Goal: Task Accomplishment & Management: Manage account settings

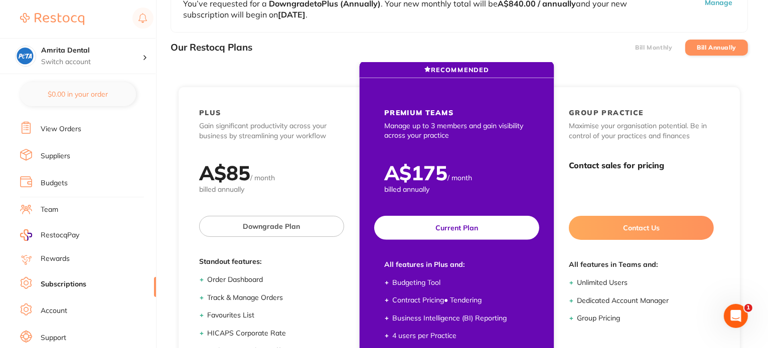
scroll to position [100, 0]
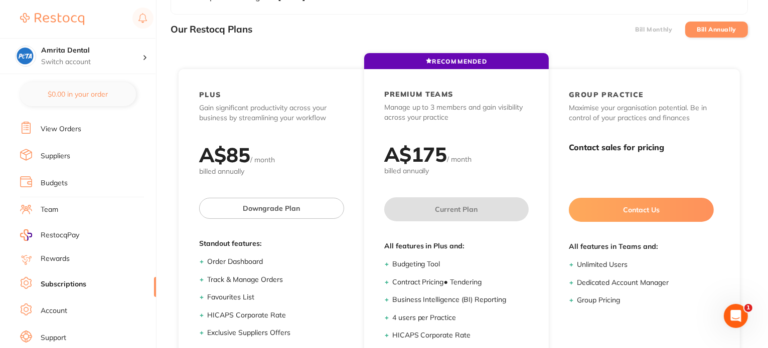
click at [639, 26] on label "Bill Monthly" at bounding box center [653, 29] width 37 height 7
click at [635, 30] on input "Bill Monthly" at bounding box center [635, 30] width 0 height 0
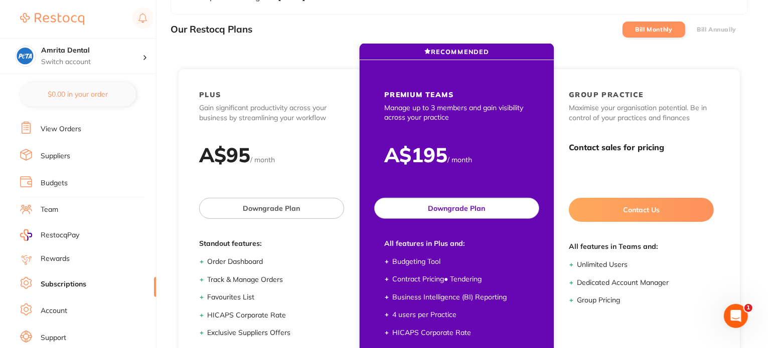
click at [442, 211] on button "Downgrade Plan" at bounding box center [456, 208] width 165 height 21
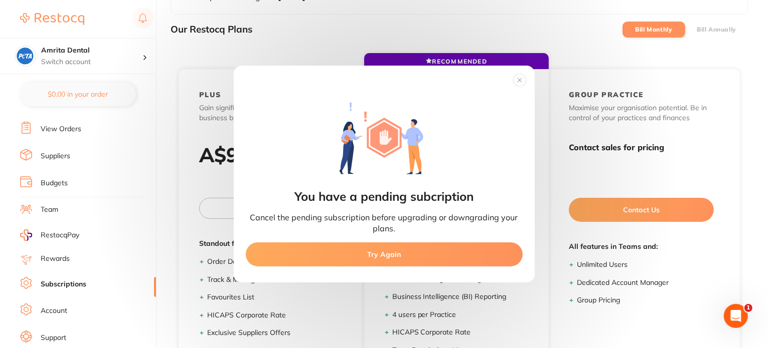
click at [389, 256] on button "Try Again" at bounding box center [384, 255] width 277 height 24
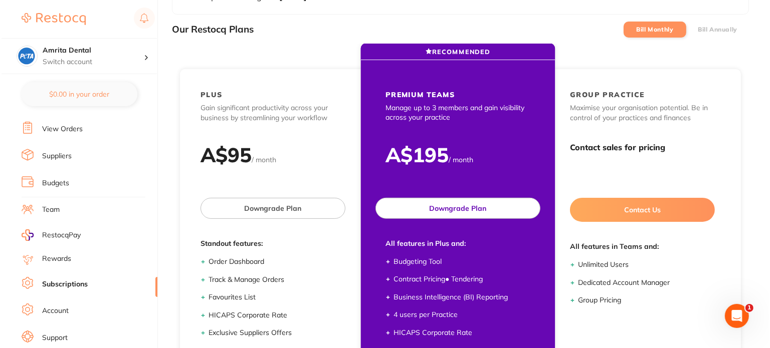
scroll to position [0, 0]
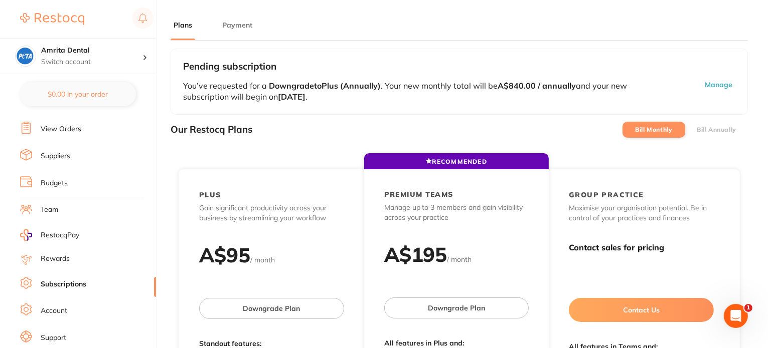
click at [721, 87] on button "Manage" at bounding box center [690, 91] width 90 height 23
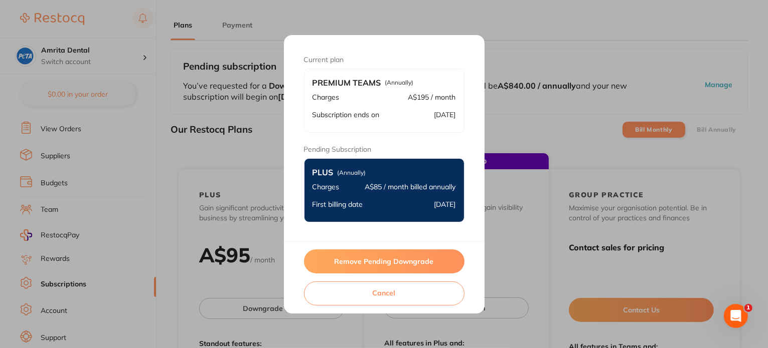
click at [405, 260] on button "Remove Pending Downgrade" at bounding box center [384, 262] width 160 height 24
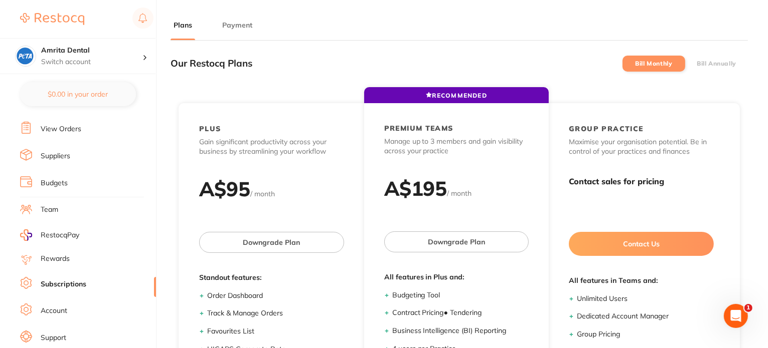
click at [717, 61] on label "Bill Annually" at bounding box center [716, 63] width 40 height 7
click at [696, 64] on input "Bill Annually" at bounding box center [696, 64] width 0 height 0
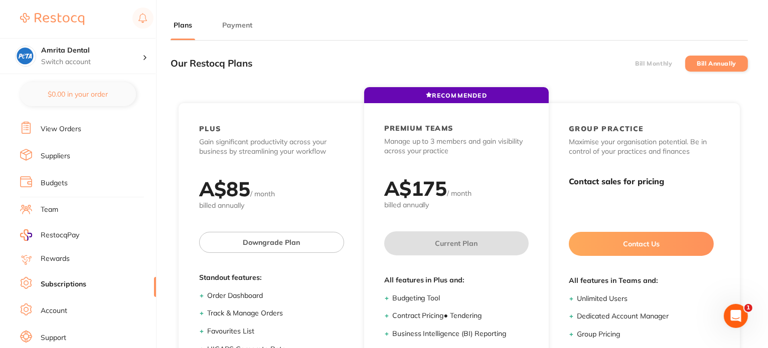
click at [651, 61] on label "Bill Monthly" at bounding box center [653, 63] width 37 height 7
click at [635, 64] on input "Bill Monthly" at bounding box center [635, 64] width 0 height 0
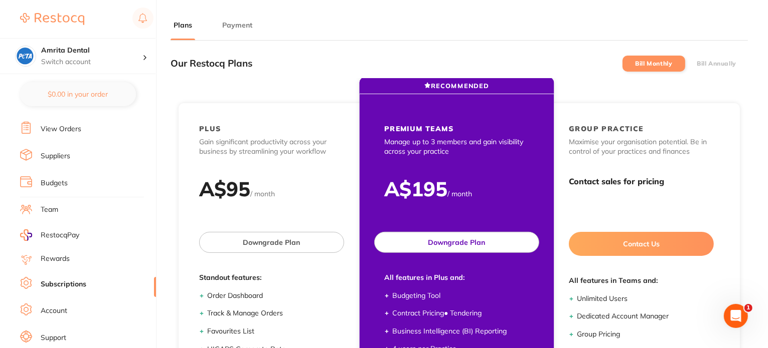
click at [472, 248] on button "Downgrade Plan" at bounding box center [456, 242] width 165 height 21
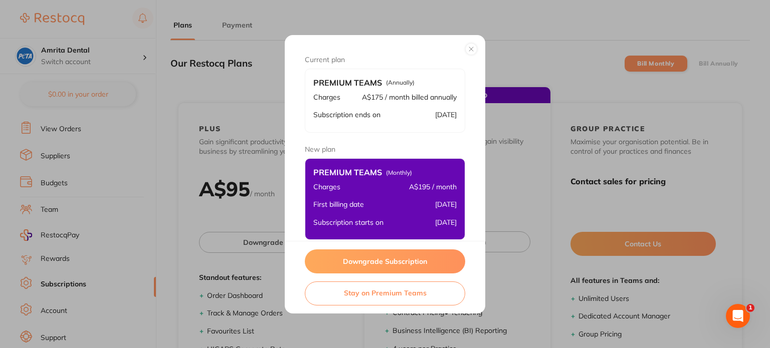
click at [404, 260] on button "Downgrade Subscription" at bounding box center [385, 262] width 160 height 24
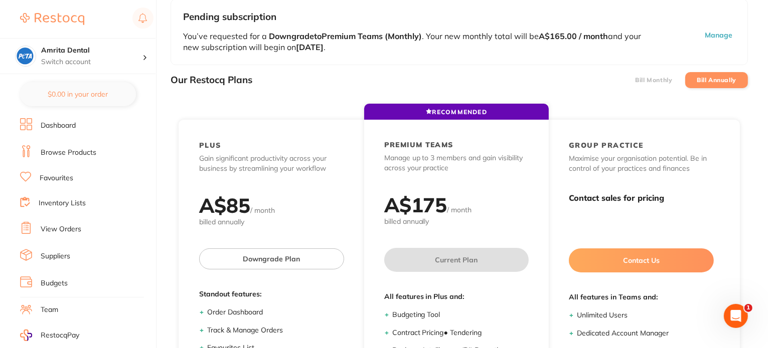
scroll to position [50, 0]
click at [659, 78] on label "Bill Monthly" at bounding box center [653, 79] width 37 height 7
click at [635, 80] on input "Bill Monthly" at bounding box center [635, 80] width 0 height 0
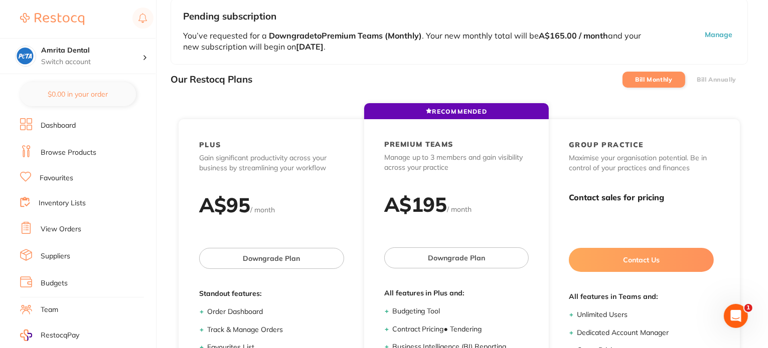
click at [718, 79] on label "Bill Annually" at bounding box center [716, 79] width 40 height 7
click at [696, 80] on input "Bill Annually" at bounding box center [696, 80] width 0 height 0
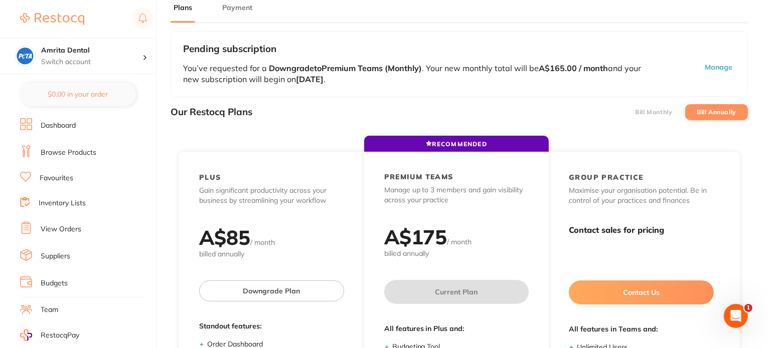
scroll to position [0, 0]
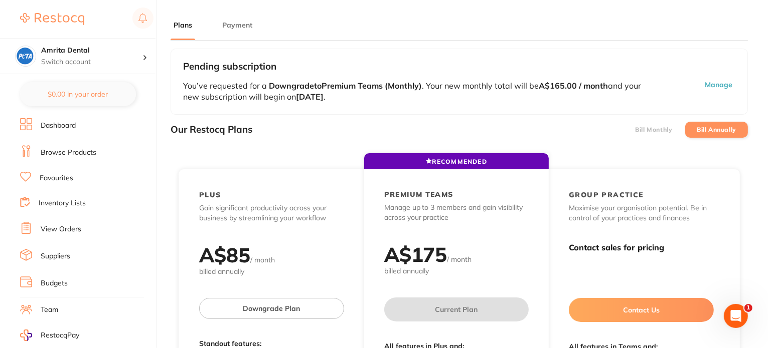
click at [644, 130] on label "Bill Monthly" at bounding box center [653, 129] width 37 height 7
click at [635, 130] on input "Bill Monthly" at bounding box center [635, 130] width 0 height 0
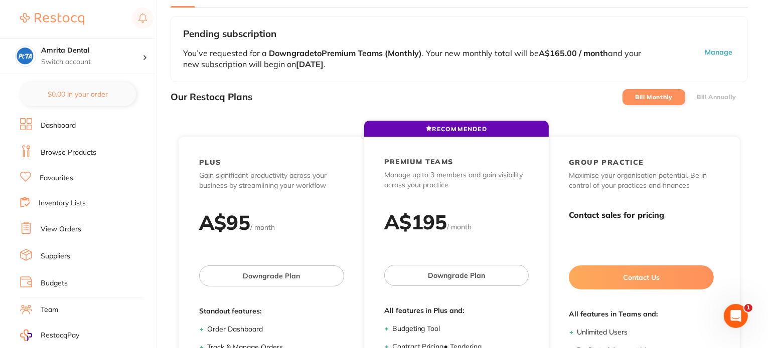
scroll to position [50, 0]
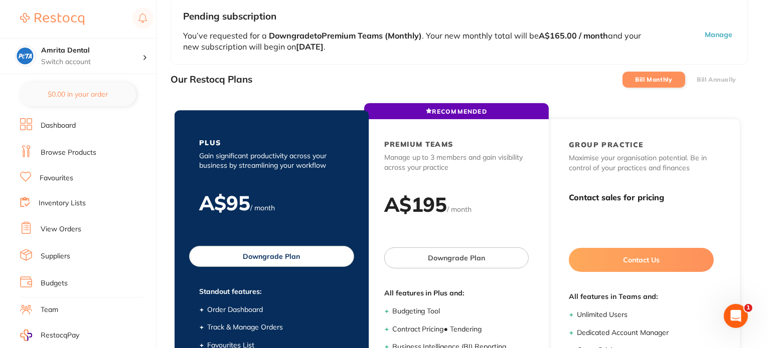
click at [275, 256] on button "Downgrade Plan" at bounding box center [271, 256] width 165 height 21
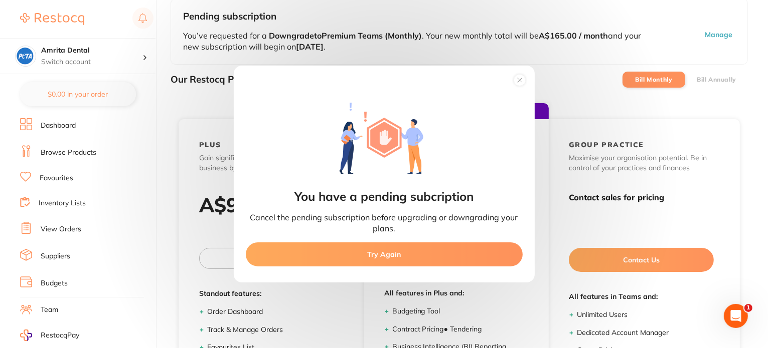
click at [365, 250] on button "Try Again" at bounding box center [384, 255] width 277 height 24
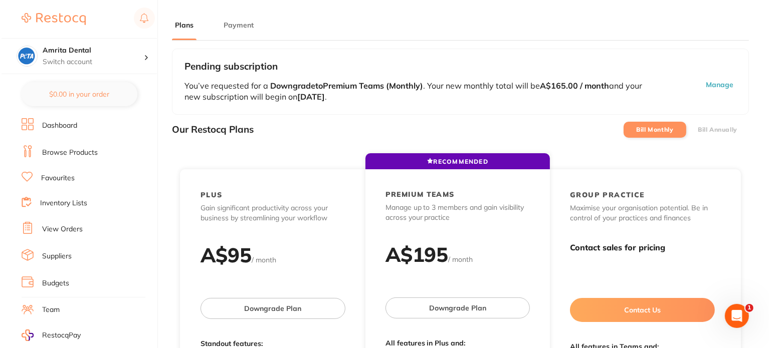
scroll to position [0, 0]
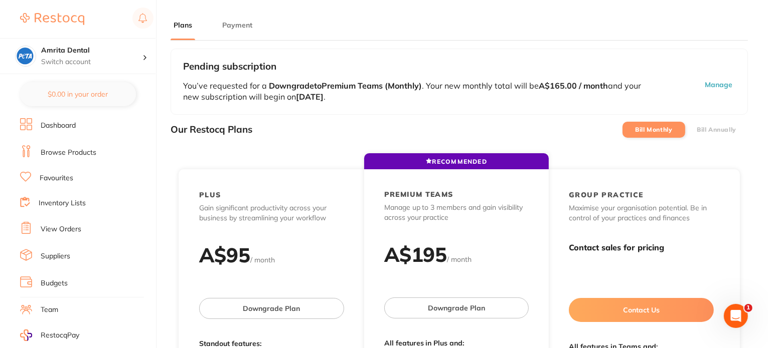
click at [708, 85] on button "Manage" at bounding box center [690, 91] width 90 height 23
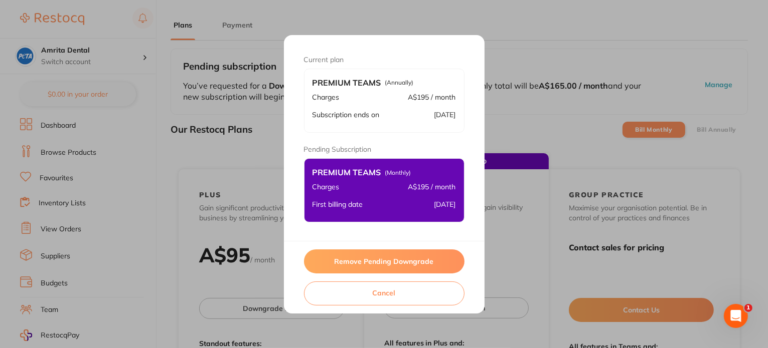
click at [356, 260] on button "Remove Pending Downgrade" at bounding box center [384, 262] width 160 height 24
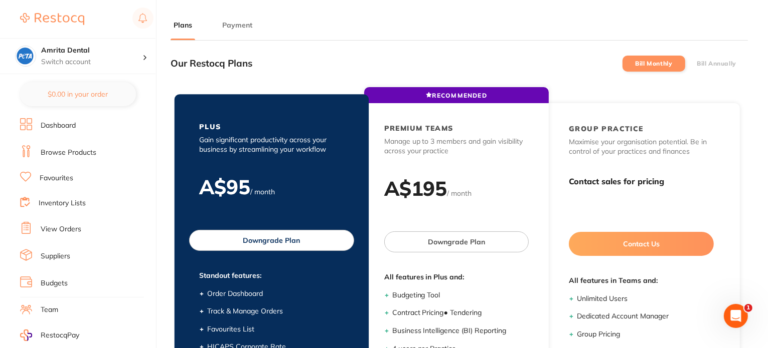
click at [282, 241] on button "Downgrade Plan" at bounding box center [271, 240] width 165 height 21
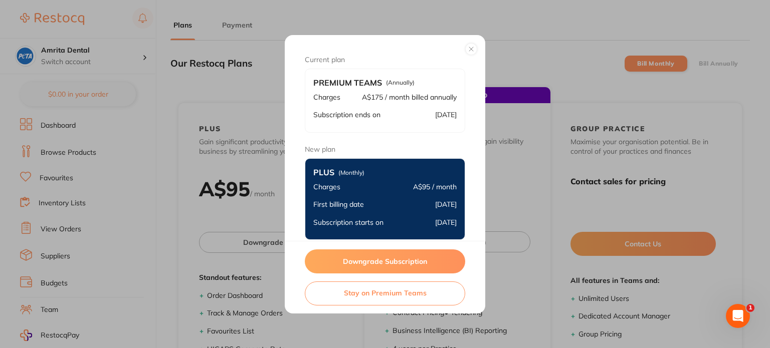
click at [385, 259] on button "Downgrade Subscription" at bounding box center [385, 262] width 160 height 24
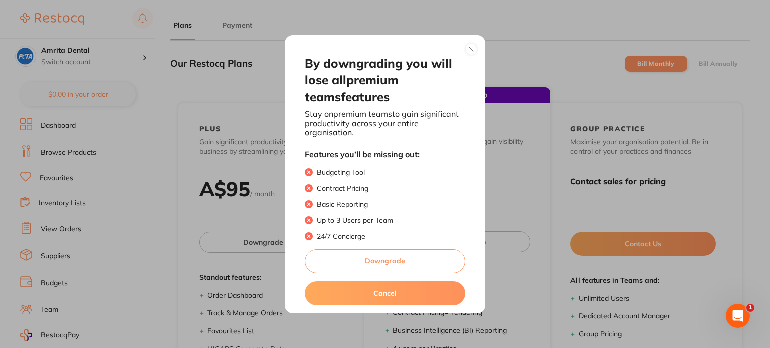
click at [386, 260] on button "Downgrade" at bounding box center [385, 262] width 160 height 24
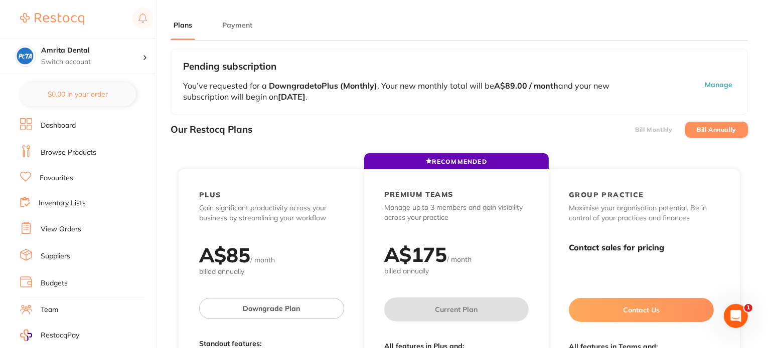
click at [710, 86] on button "Manage" at bounding box center [690, 91] width 90 height 23
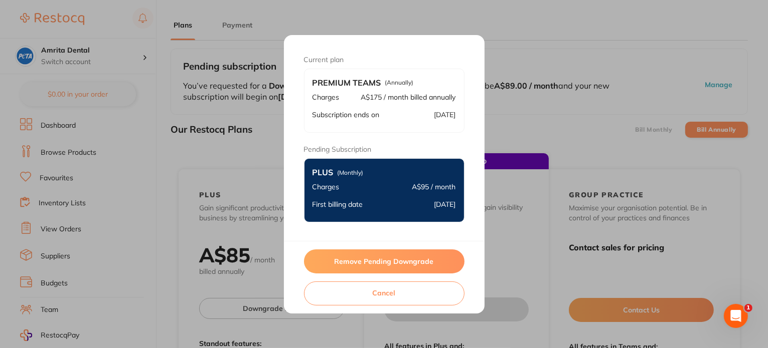
click at [385, 265] on button "Remove Pending Downgrade" at bounding box center [384, 262] width 160 height 24
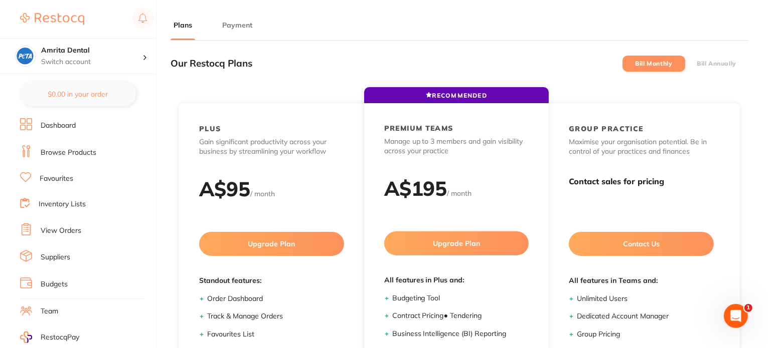
click at [712, 61] on label "Bill Annually" at bounding box center [716, 63] width 40 height 7
click at [696, 64] on input "Bill Annually" at bounding box center [696, 64] width 0 height 0
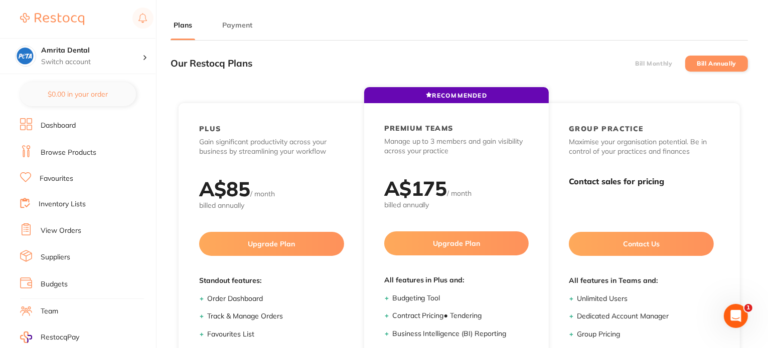
click at [650, 60] on label "Bill Monthly" at bounding box center [653, 63] width 37 height 7
click at [635, 64] on input "Bill Monthly" at bounding box center [635, 64] width 0 height 0
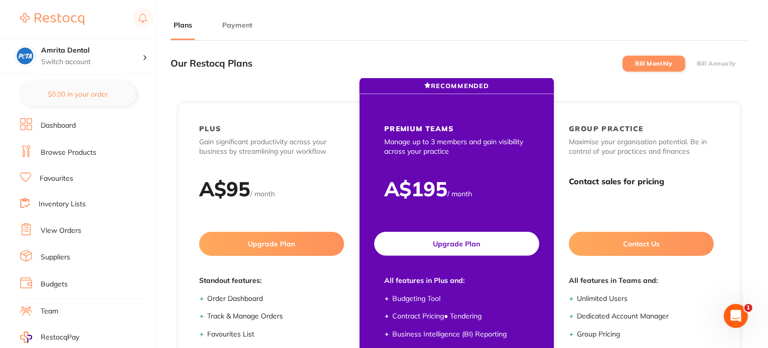
click at [471, 252] on button "Upgrade Plan" at bounding box center [456, 244] width 165 height 24
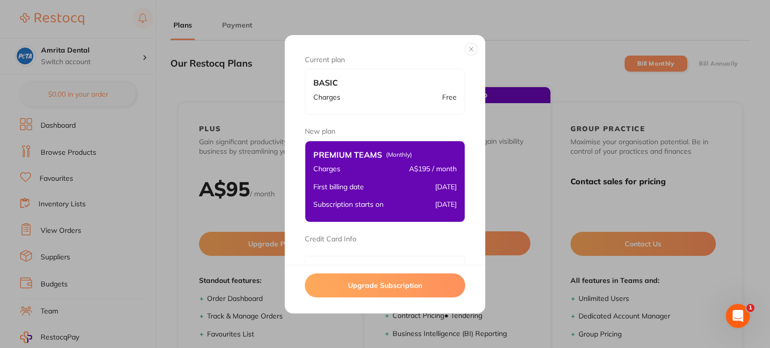
click at [404, 285] on button "Upgrade Subscription" at bounding box center [385, 286] width 160 height 24
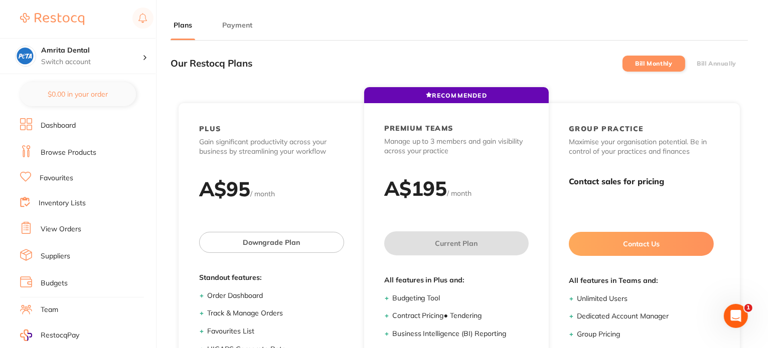
click at [710, 60] on label "Bill Annually" at bounding box center [716, 63] width 40 height 7
click at [696, 64] on input "Bill Annually" at bounding box center [696, 64] width 0 height 0
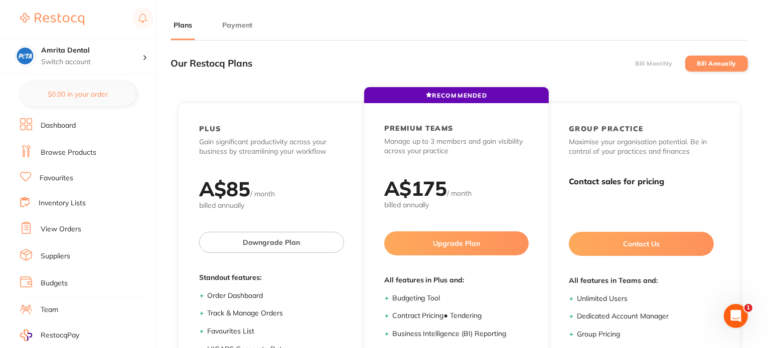
click at [648, 67] on li "Bill Monthly" at bounding box center [653, 64] width 63 height 16
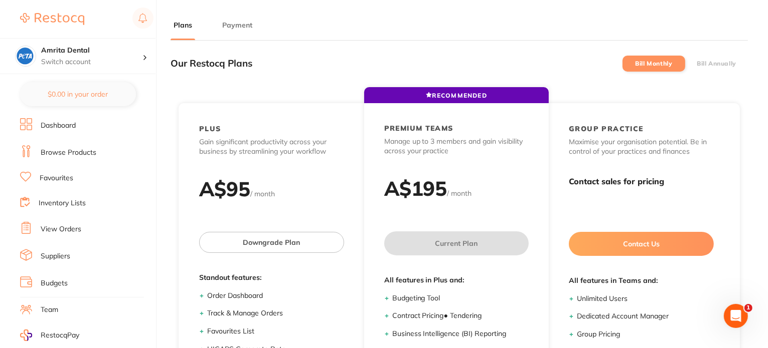
click at [722, 60] on label "Bill Annually" at bounding box center [716, 63] width 40 height 7
click at [696, 64] on input "Bill Annually" at bounding box center [696, 64] width 0 height 0
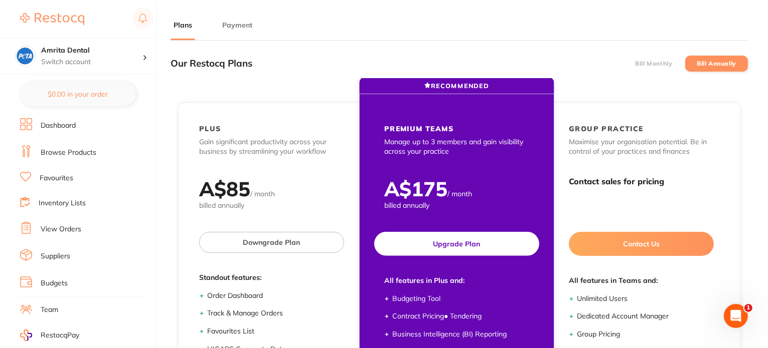
click at [482, 237] on button "Upgrade Plan" at bounding box center [456, 244] width 165 height 24
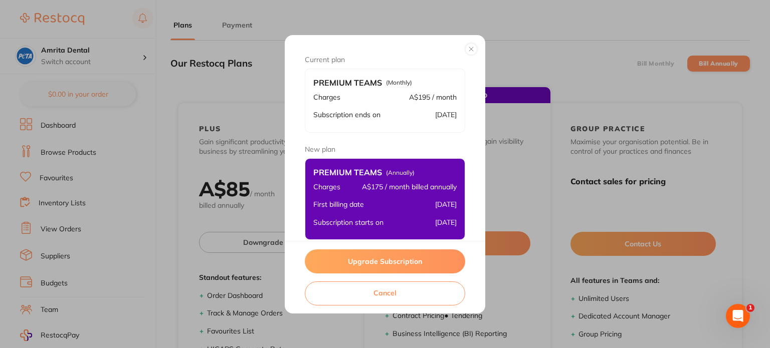
click at [395, 258] on button "Upgrade Subscription" at bounding box center [385, 262] width 160 height 24
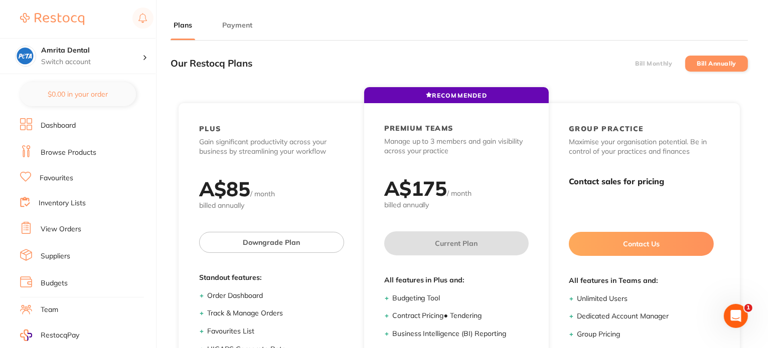
click at [655, 65] on label "Bill Monthly" at bounding box center [653, 63] width 37 height 7
click at [635, 64] on input "Bill Monthly" at bounding box center [635, 64] width 0 height 0
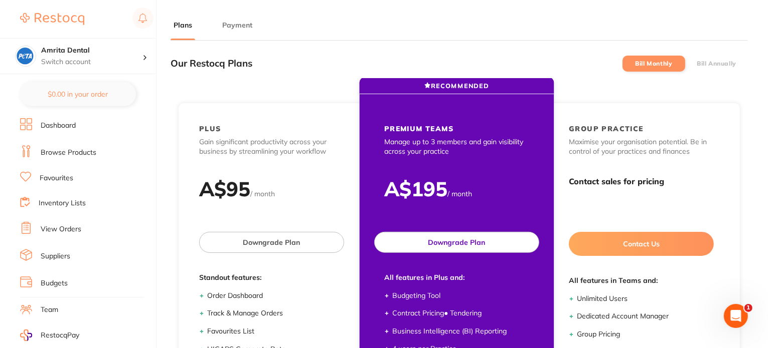
click at [473, 246] on button "Downgrade Plan" at bounding box center [456, 242] width 165 height 21
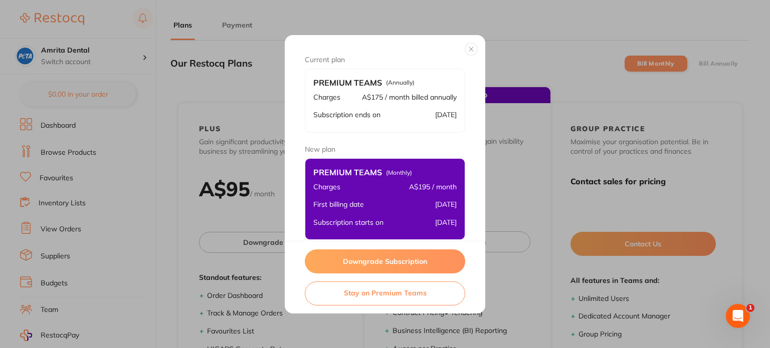
click at [402, 261] on button "Downgrade Subscription" at bounding box center [385, 262] width 160 height 24
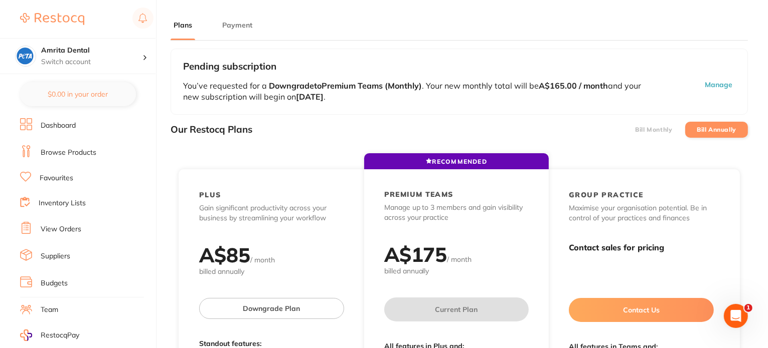
click at [658, 133] on li "Bill Monthly" at bounding box center [653, 130] width 63 height 16
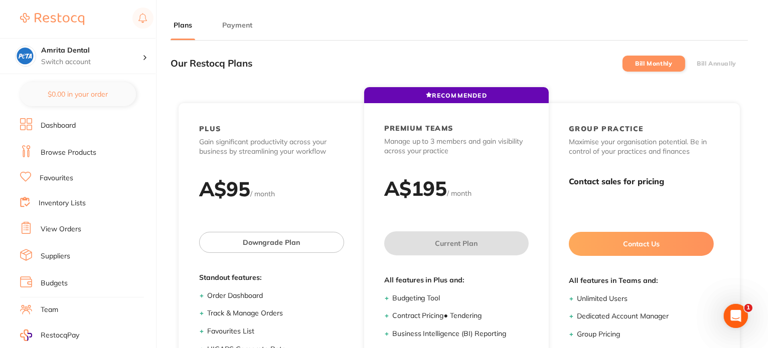
click at [714, 64] on label "Bill Annually" at bounding box center [716, 63] width 40 height 7
click at [696, 64] on input "Bill Annually" at bounding box center [696, 64] width 0 height 0
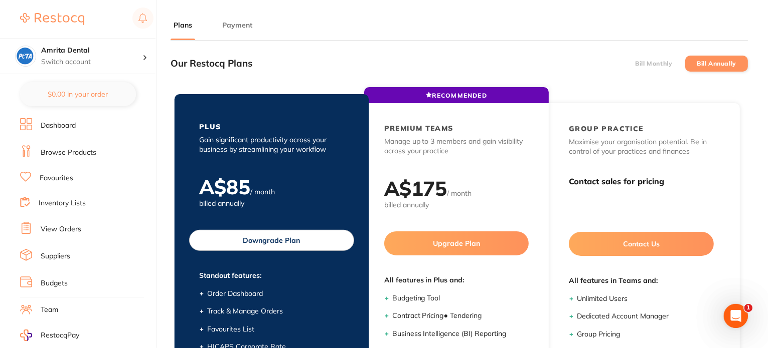
click at [280, 238] on button "Downgrade Plan" at bounding box center [271, 240] width 165 height 21
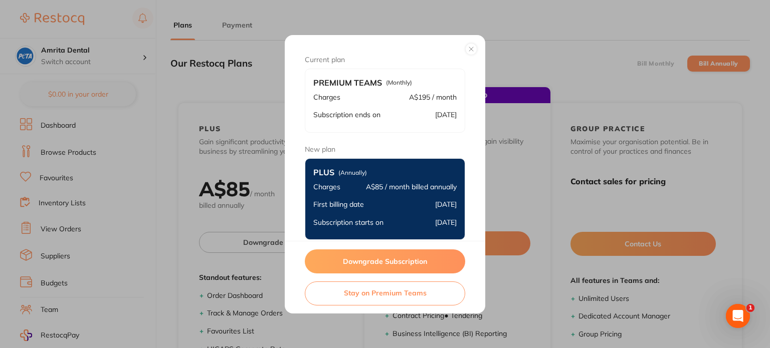
click at [367, 262] on button "Downgrade Subscription" at bounding box center [385, 262] width 160 height 24
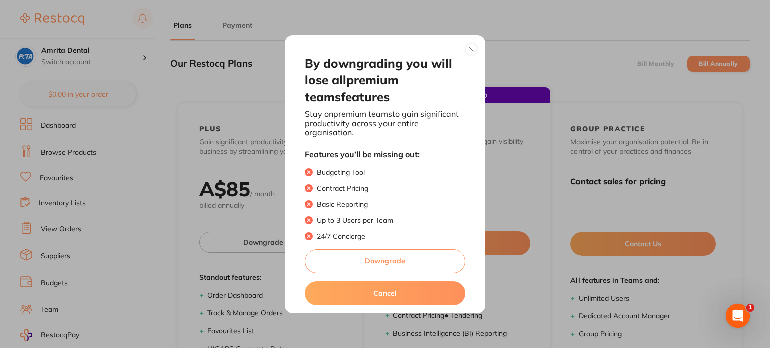
click at [354, 257] on button "Downgrade" at bounding box center [385, 262] width 160 height 24
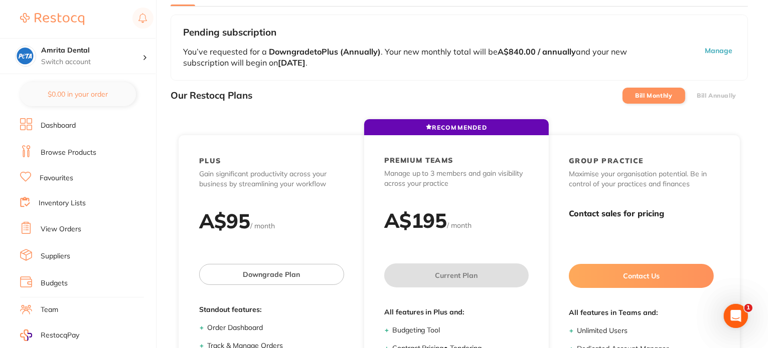
scroll to position [51, 0]
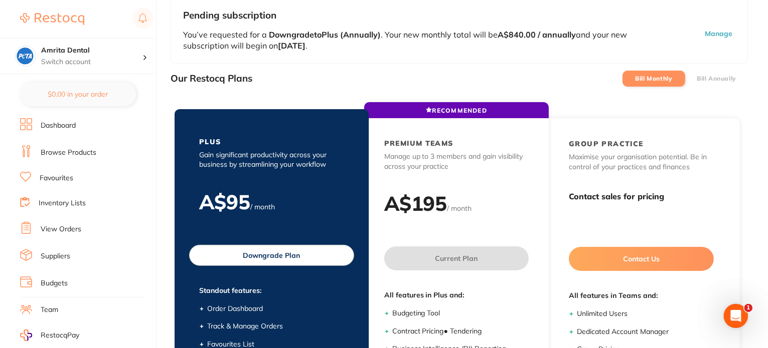
click at [289, 256] on button "Downgrade Plan" at bounding box center [271, 255] width 165 height 21
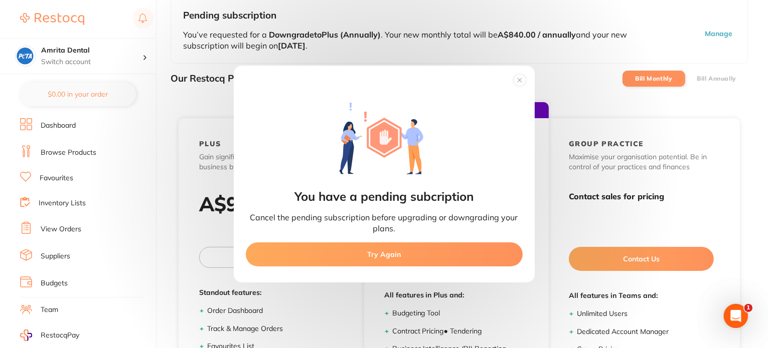
click at [389, 256] on button "Try Again" at bounding box center [384, 255] width 277 height 24
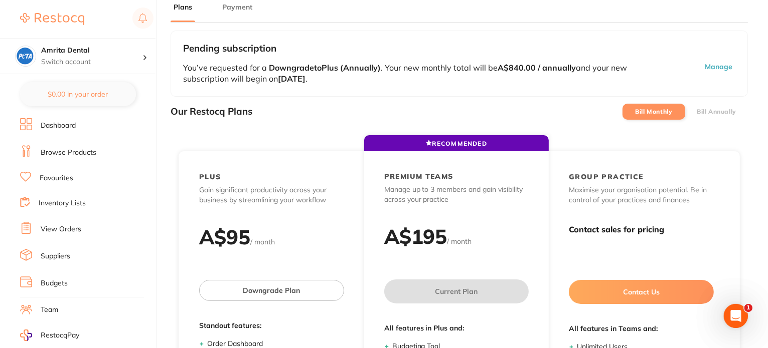
scroll to position [1, 0]
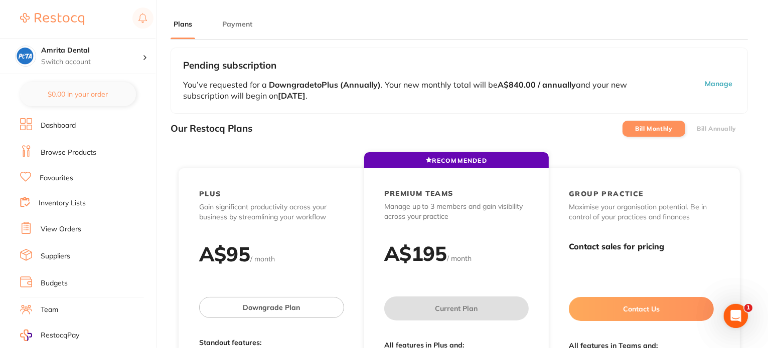
click at [722, 83] on button "Manage" at bounding box center [690, 90] width 90 height 23
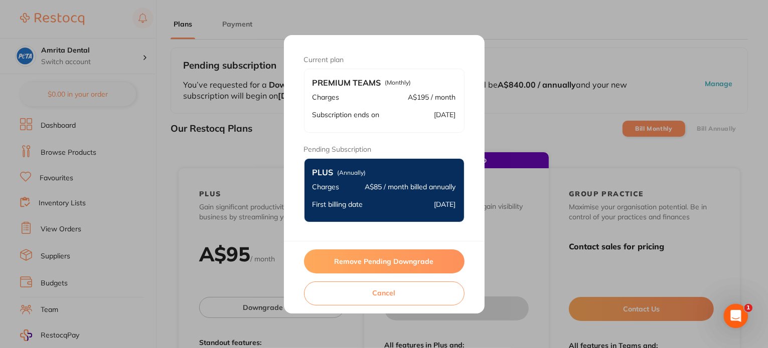
click at [403, 259] on button "Remove Pending Downgrade" at bounding box center [384, 262] width 160 height 24
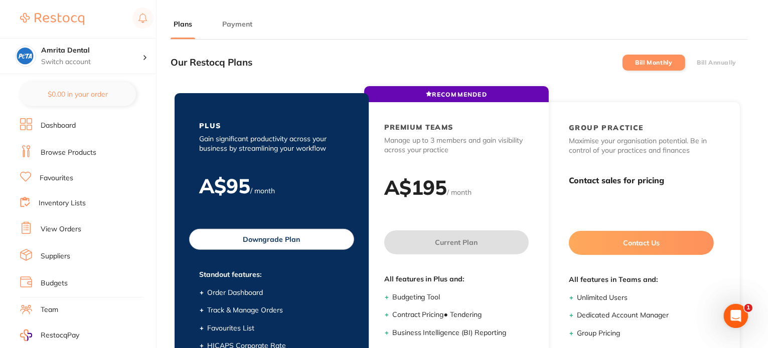
click at [271, 240] on button "Downgrade Plan" at bounding box center [271, 239] width 165 height 21
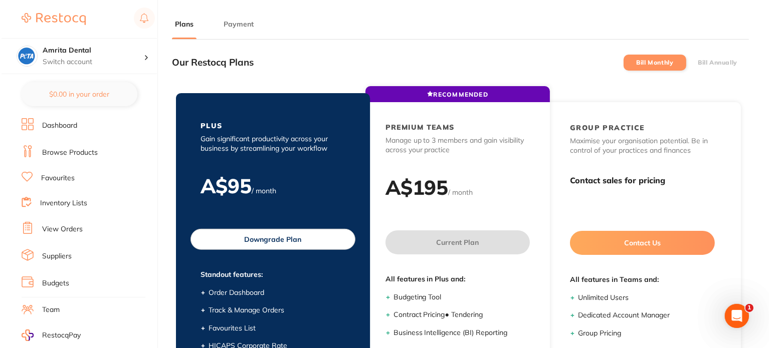
scroll to position [0, 0]
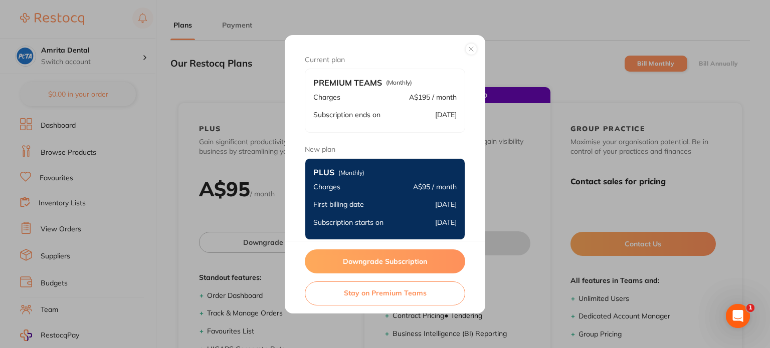
click at [416, 262] on button "Downgrade Subscription" at bounding box center [385, 262] width 160 height 24
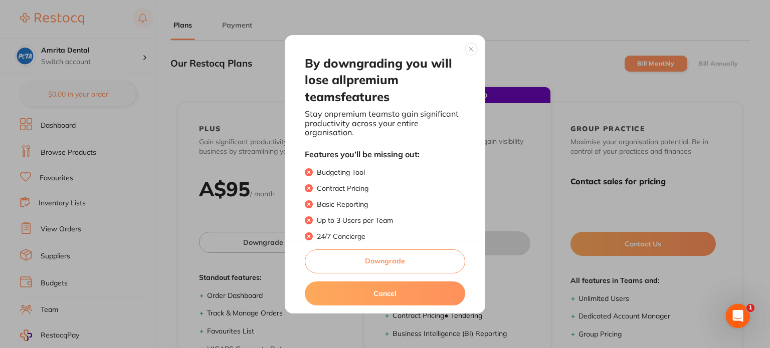
click at [384, 261] on button "Downgrade" at bounding box center [385, 262] width 160 height 24
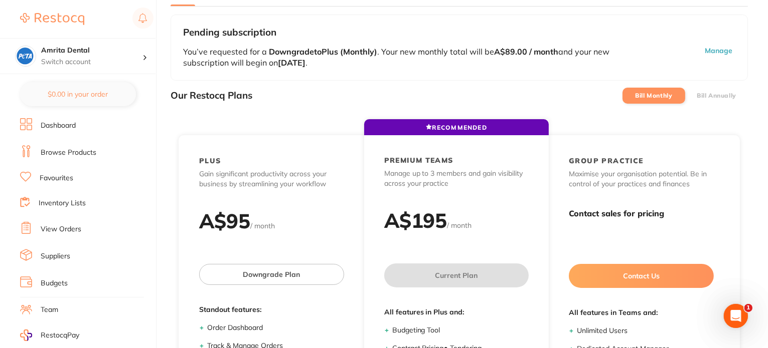
scroll to position [51, 0]
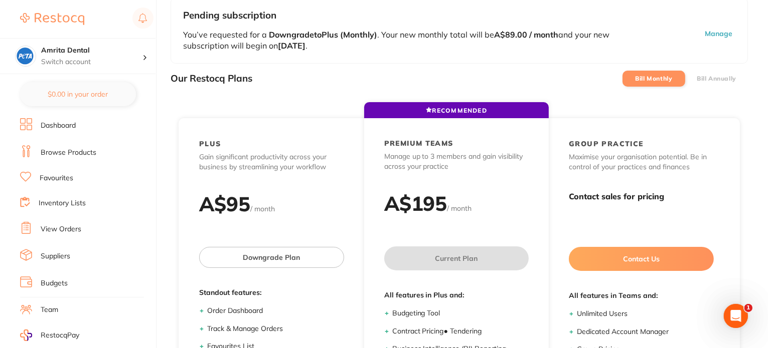
click at [711, 76] on label "Bill Annually" at bounding box center [716, 78] width 40 height 7
click at [696, 79] on input "Bill Annually" at bounding box center [696, 79] width 0 height 0
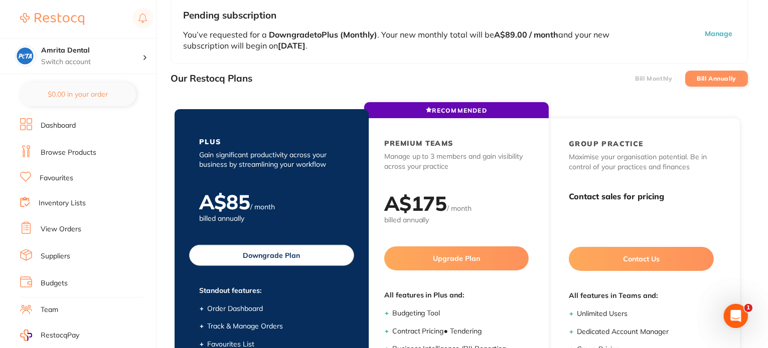
click at [261, 257] on button "Downgrade Plan" at bounding box center [271, 255] width 165 height 21
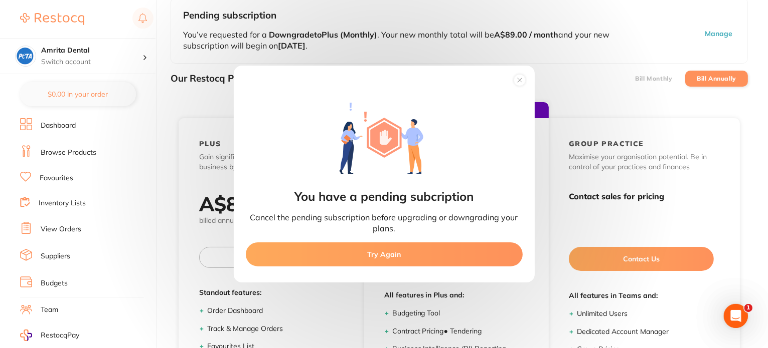
click at [418, 255] on button "Try Again" at bounding box center [384, 255] width 277 height 24
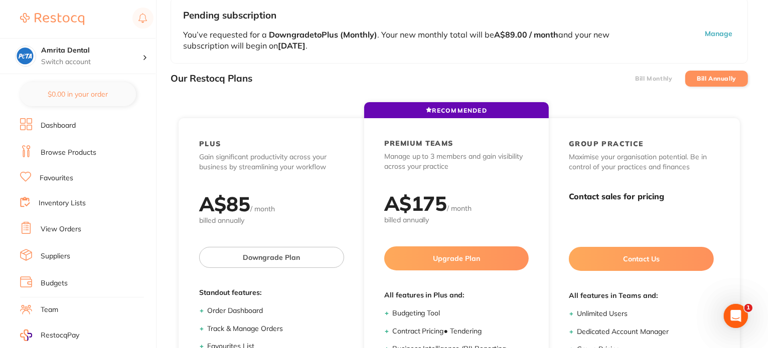
click at [718, 34] on button "Manage" at bounding box center [690, 40] width 90 height 23
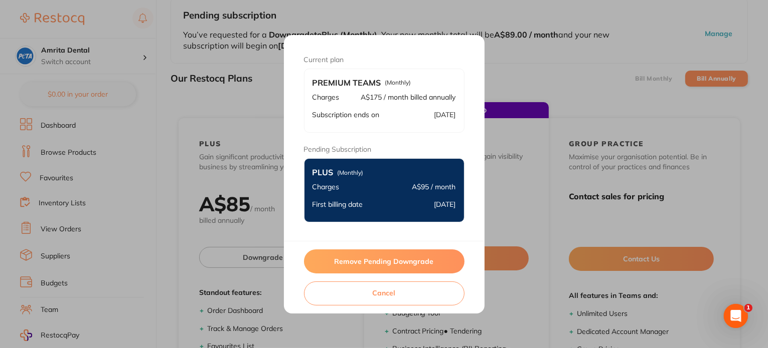
click at [381, 259] on button "Remove Pending Downgrade" at bounding box center [384, 262] width 160 height 24
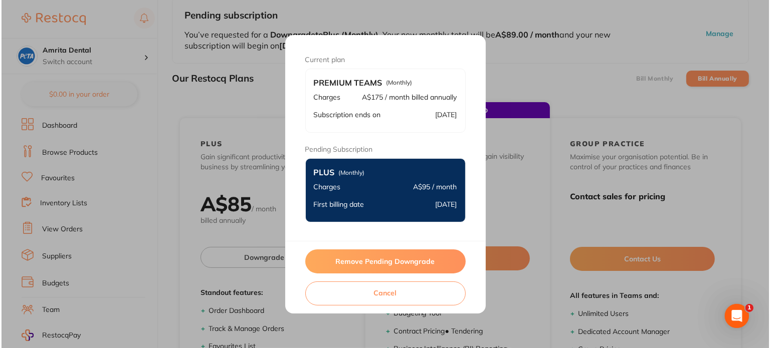
scroll to position [0, 0]
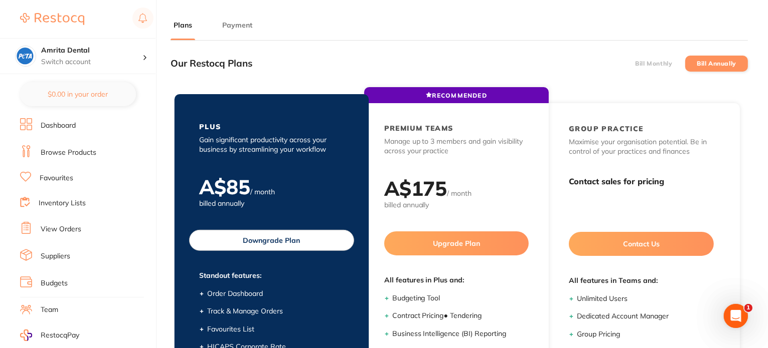
click at [288, 240] on button "Downgrade Plan" at bounding box center [271, 240] width 165 height 21
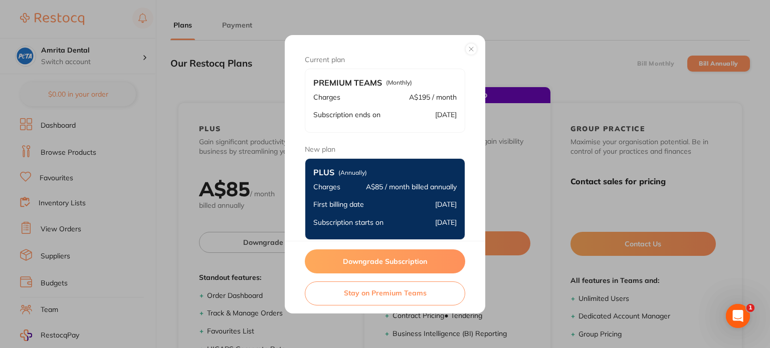
click at [373, 264] on button "Downgrade Subscription" at bounding box center [385, 262] width 160 height 24
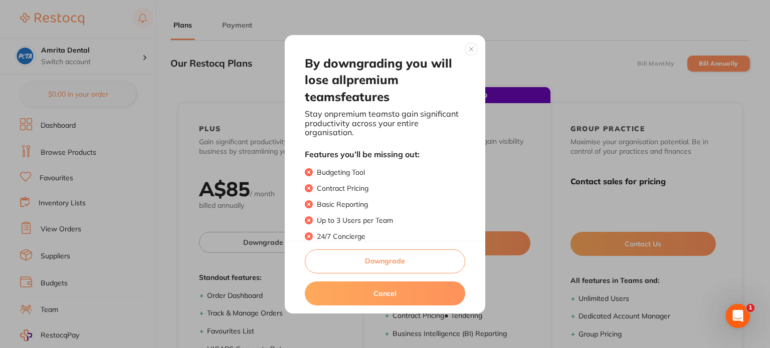
click at [373, 264] on button "Downgrade" at bounding box center [385, 262] width 160 height 24
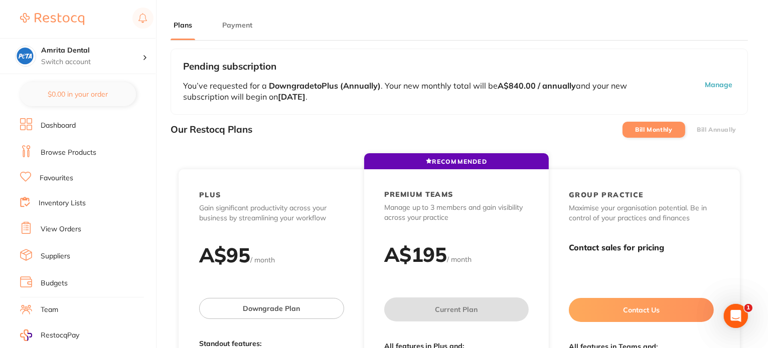
click at [706, 131] on label "Bill Annually" at bounding box center [716, 129] width 40 height 7
click at [696, 130] on input "Bill Annually" at bounding box center [696, 130] width 0 height 0
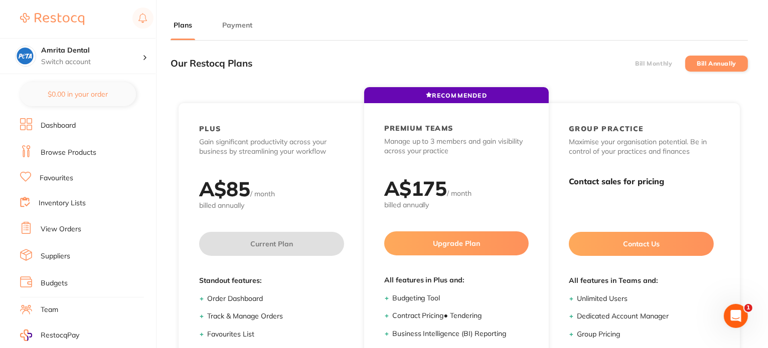
click at [652, 64] on label "Bill Monthly" at bounding box center [653, 63] width 37 height 7
click at [635, 64] on input "Bill Monthly" at bounding box center [635, 64] width 0 height 0
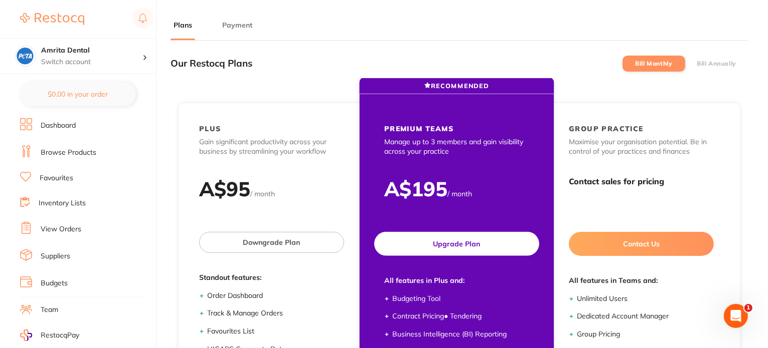
click at [467, 245] on button "Upgrade Plan" at bounding box center [456, 244] width 165 height 24
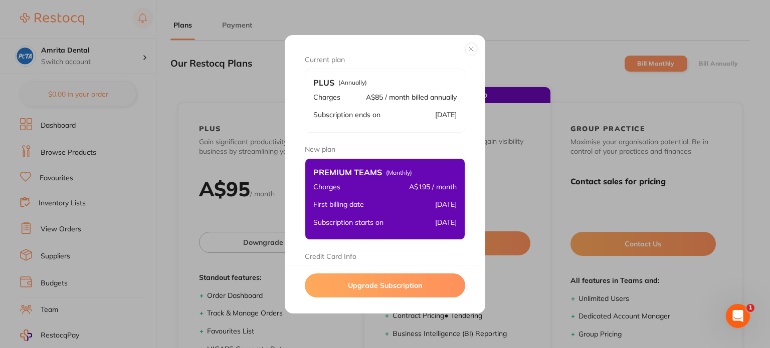
click at [388, 288] on button "Upgrade Subscription" at bounding box center [385, 286] width 160 height 24
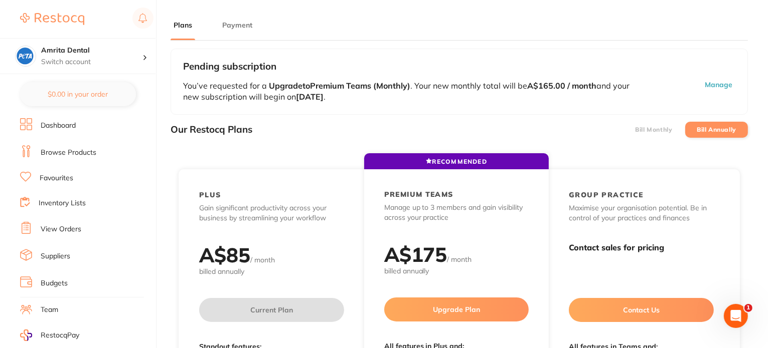
click at [719, 86] on button "Manage" at bounding box center [690, 91] width 90 height 23
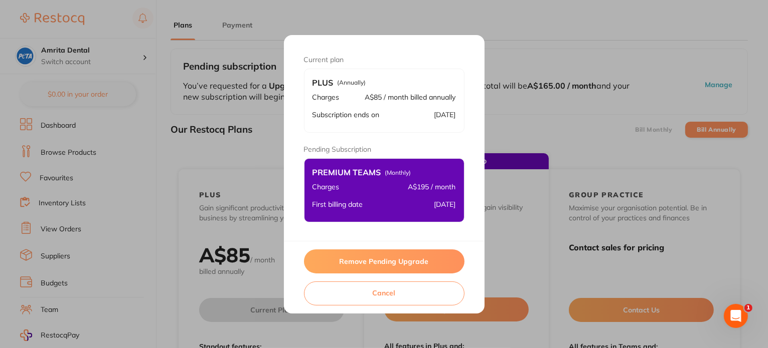
click at [381, 264] on button "Remove Pending Upgrade" at bounding box center [384, 262] width 160 height 24
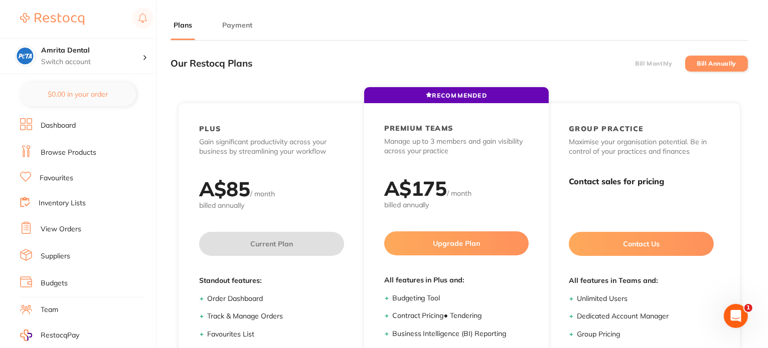
click at [634, 49] on div "Our Restocq Plans Bill Monthly Bill Annually" at bounding box center [458, 64] width 577 height 30
click at [648, 80] on div "RECOMMENDED PLUS Gain significant productivity across your business by streamli…" at bounding box center [458, 291] width 577 height 427
click at [647, 68] on li "Bill Monthly" at bounding box center [653, 64] width 63 height 16
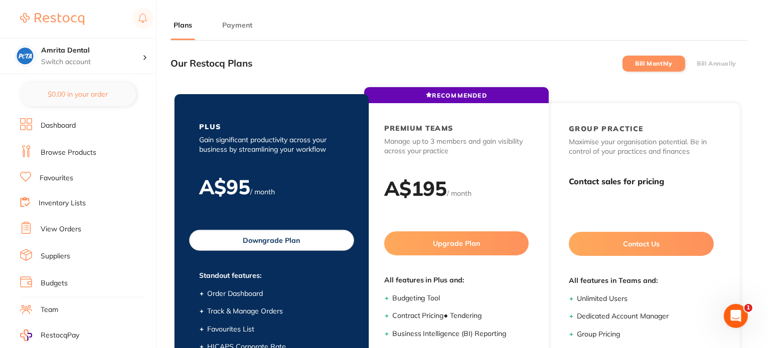
click at [296, 236] on button "Downgrade Plan" at bounding box center [271, 240] width 165 height 21
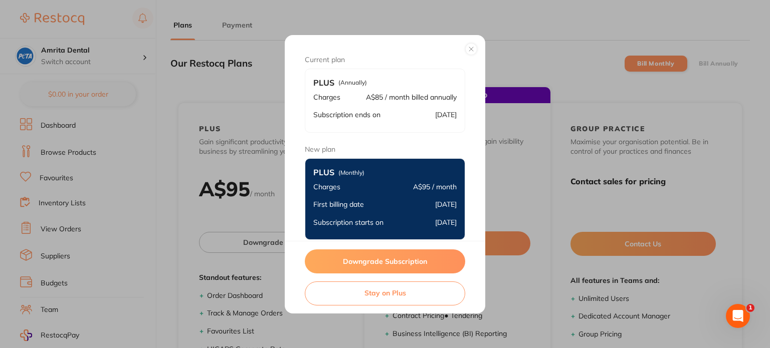
click at [351, 262] on button "Downgrade Subscription" at bounding box center [385, 262] width 160 height 24
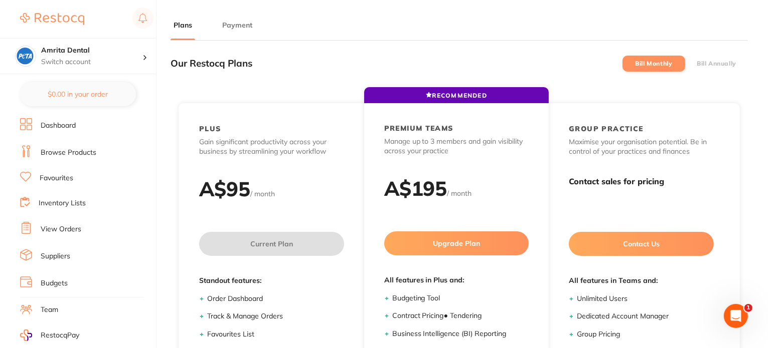
click at [715, 62] on label "Bill Annually" at bounding box center [716, 63] width 40 height 7
click at [696, 64] on input "Bill Annually" at bounding box center [696, 64] width 0 height 0
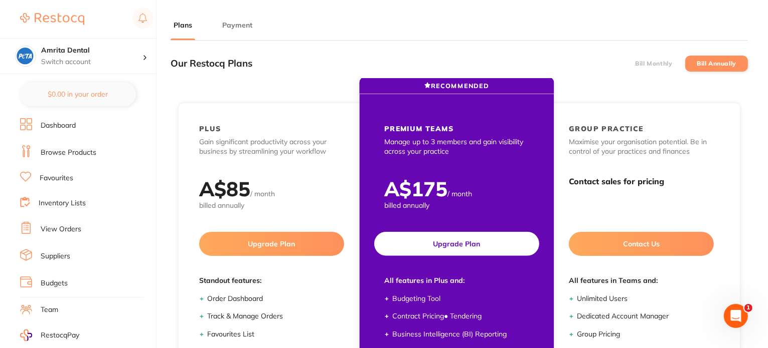
click at [467, 245] on button "Upgrade Plan" at bounding box center [456, 244] width 165 height 24
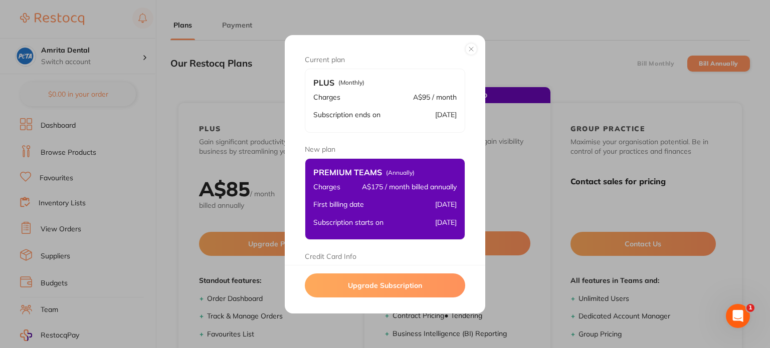
click at [400, 290] on button "Upgrade Subscription" at bounding box center [385, 286] width 160 height 24
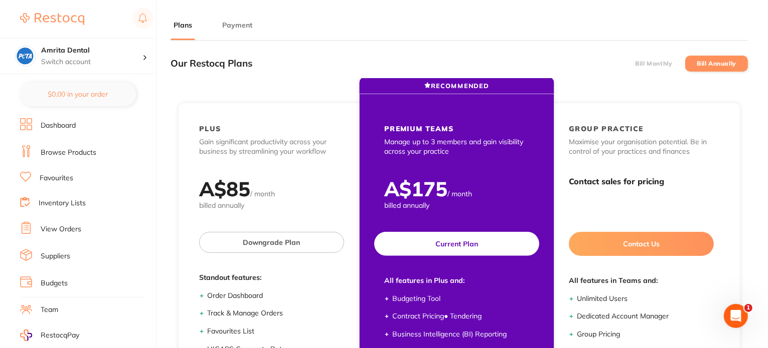
scroll to position [50, 0]
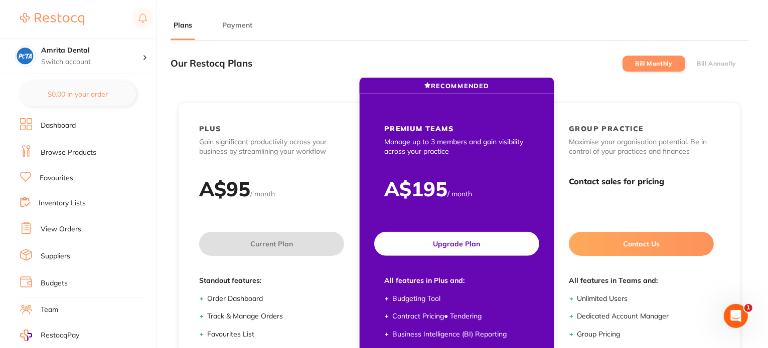
click at [448, 245] on button "Upgrade Plan" at bounding box center [456, 244] width 165 height 24
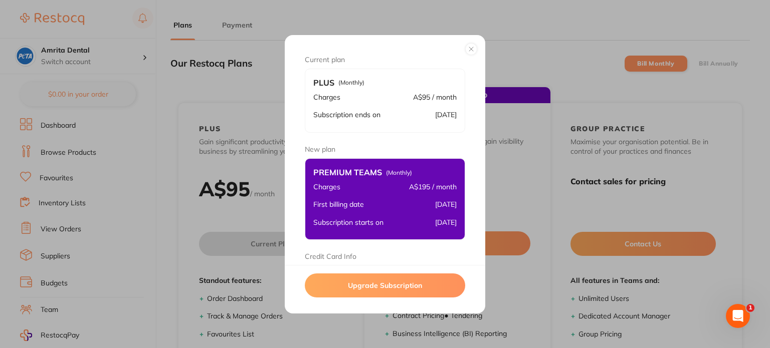
click at [384, 292] on button "Upgrade Subscription" at bounding box center [385, 286] width 160 height 24
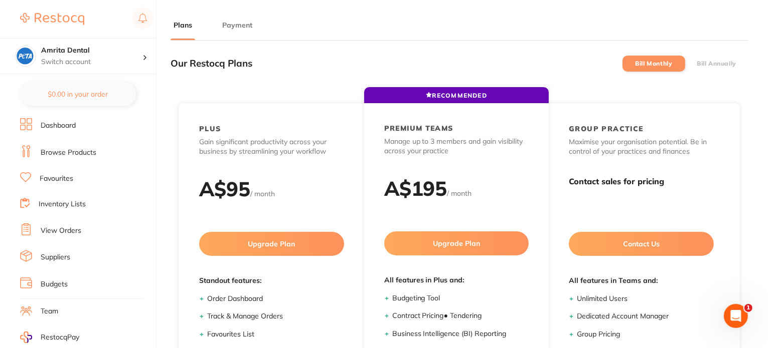
click at [714, 66] on label "Bill Annually" at bounding box center [716, 63] width 40 height 7
click at [696, 64] on input "Bill Annually" at bounding box center [696, 64] width 0 height 0
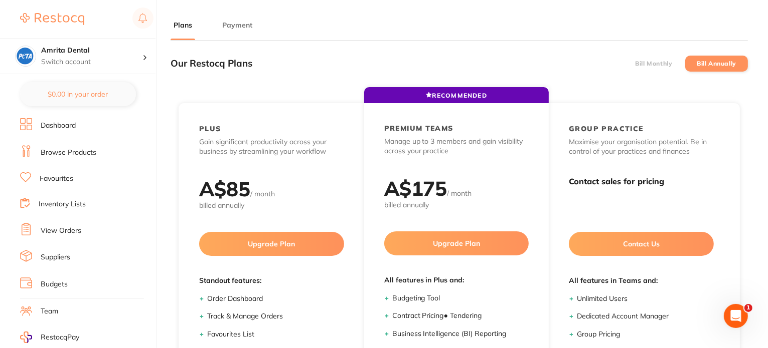
click at [650, 65] on label "Bill Monthly" at bounding box center [653, 63] width 37 height 7
click at [635, 64] on input "Bill Monthly" at bounding box center [635, 64] width 0 height 0
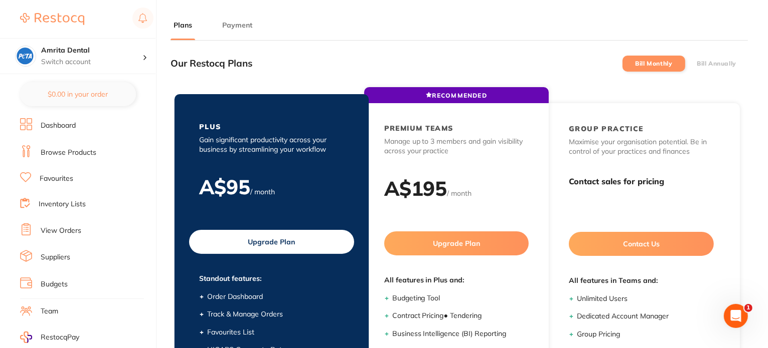
click at [277, 237] on button "Upgrade Plan" at bounding box center [271, 242] width 165 height 24
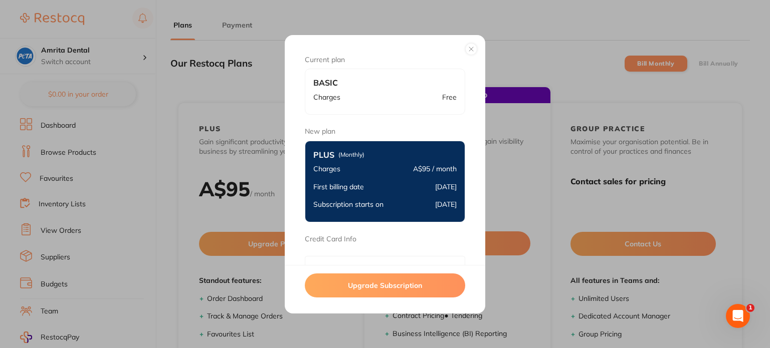
click at [361, 282] on button "Upgrade Subscription" at bounding box center [385, 286] width 160 height 24
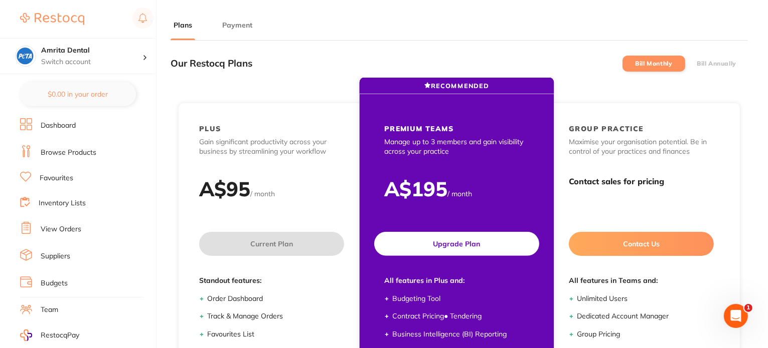
click at [460, 241] on button "Upgrade Plan" at bounding box center [456, 244] width 165 height 24
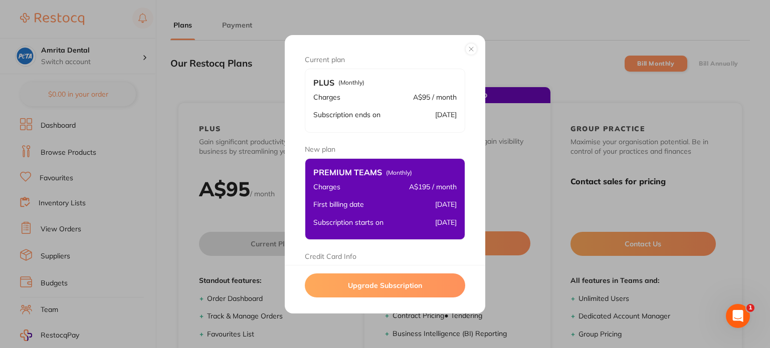
click at [393, 277] on button "Upgrade Subscription" at bounding box center [385, 286] width 160 height 24
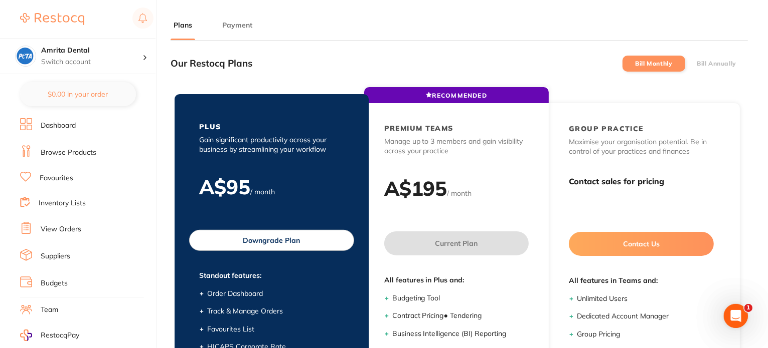
click at [273, 234] on button "Downgrade Plan" at bounding box center [271, 240] width 165 height 21
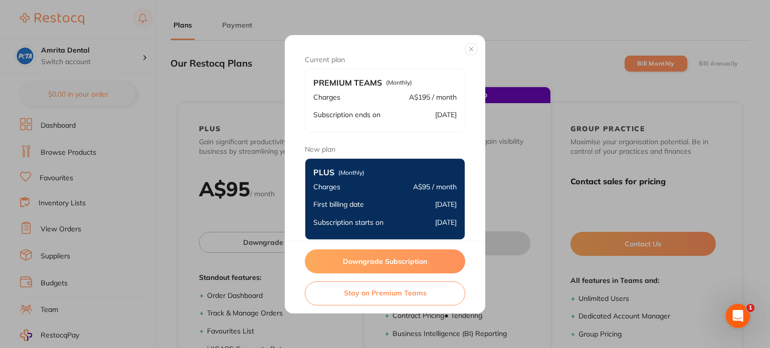
click at [364, 264] on button "Downgrade Subscription" at bounding box center [385, 262] width 160 height 24
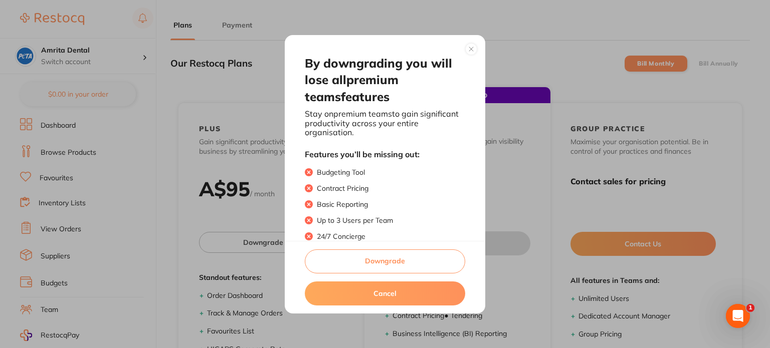
click at [372, 259] on button "Downgrade" at bounding box center [385, 262] width 160 height 24
